Goal: Information Seeking & Learning: Learn about a topic

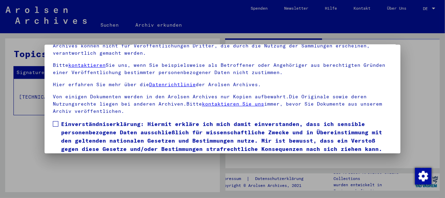
scroll to position [54, 0]
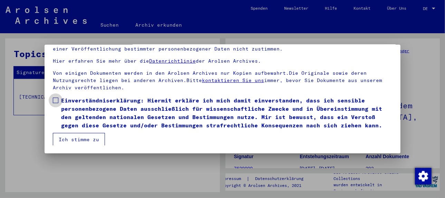
click at [58, 100] on span at bounding box center [56, 100] width 6 height 6
click at [74, 139] on button "Ich stimme zu" at bounding box center [79, 139] width 52 height 13
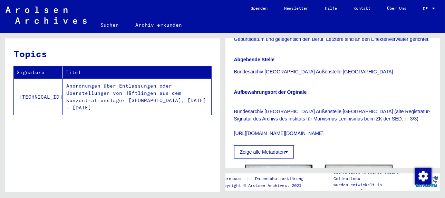
scroll to position [311, 0]
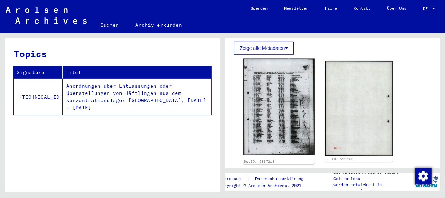
click at [274, 111] on img at bounding box center [279, 106] width 71 height 96
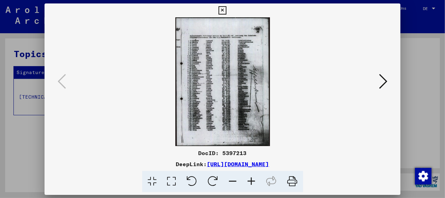
click at [274, 111] on img at bounding box center [222, 81] width 309 height 129
click at [254, 179] on icon at bounding box center [252, 181] width 19 height 21
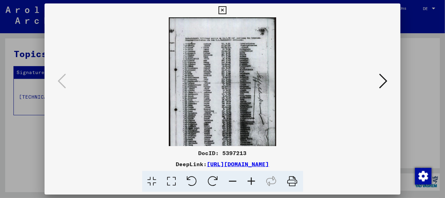
click at [254, 179] on icon at bounding box center [252, 181] width 19 height 21
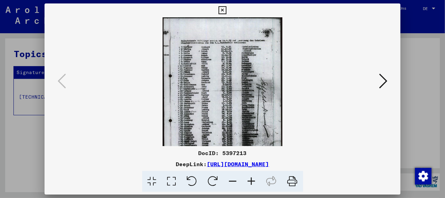
click at [254, 179] on icon at bounding box center [252, 181] width 19 height 21
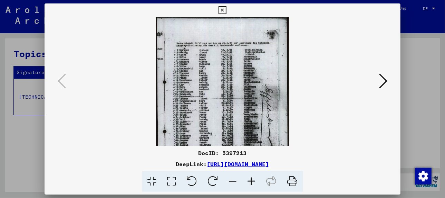
click at [254, 179] on icon at bounding box center [252, 181] width 19 height 21
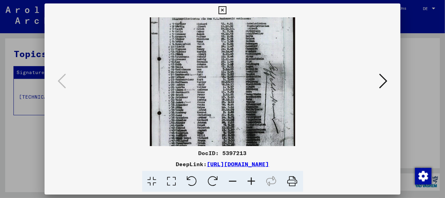
scroll to position [35, 0]
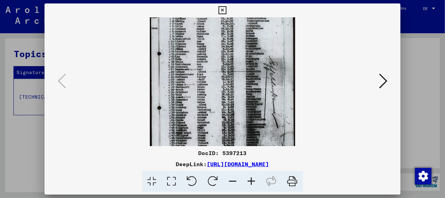
drag, startPoint x: 224, startPoint y: 122, endPoint x: 232, endPoint y: 86, distance: 36.1
click at [232, 86] on img at bounding box center [222, 82] width 145 height 198
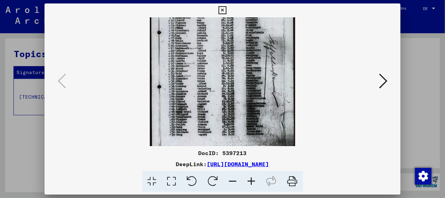
scroll to position [56, 0]
drag, startPoint x: 215, startPoint y: 114, endPoint x: 217, endPoint y: 89, distance: 25.7
click at [217, 89] on img at bounding box center [222, 60] width 145 height 198
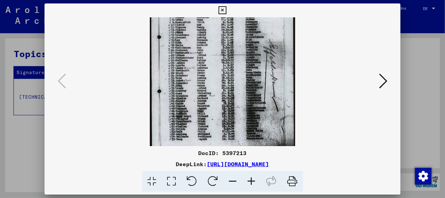
scroll to position [48, 0]
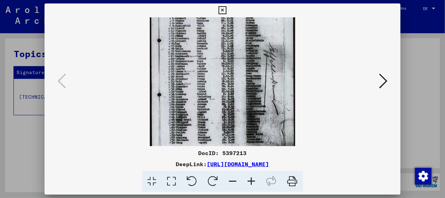
drag, startPoint x: 192, startPoint y: 113, endPoint x: 193, endPoint y: 123, distance: 9.7
click at [193, 123] on img at bounding box center [222, 69] width 145 height 198
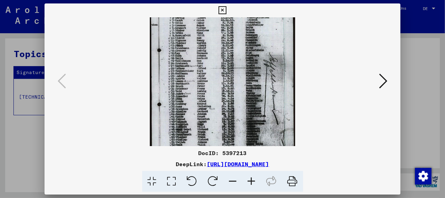
scroll to position [34, 0]
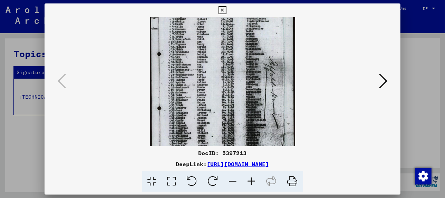
drag, startPoint x: 187, startPoint y: 84, endPoint x: 190, endPoint y: 99, distance: 15.3
click at [190, 99] on img at bounding box center [222, 82] width 145 height 198
